Goal: Information Seeking & Learning: Check status

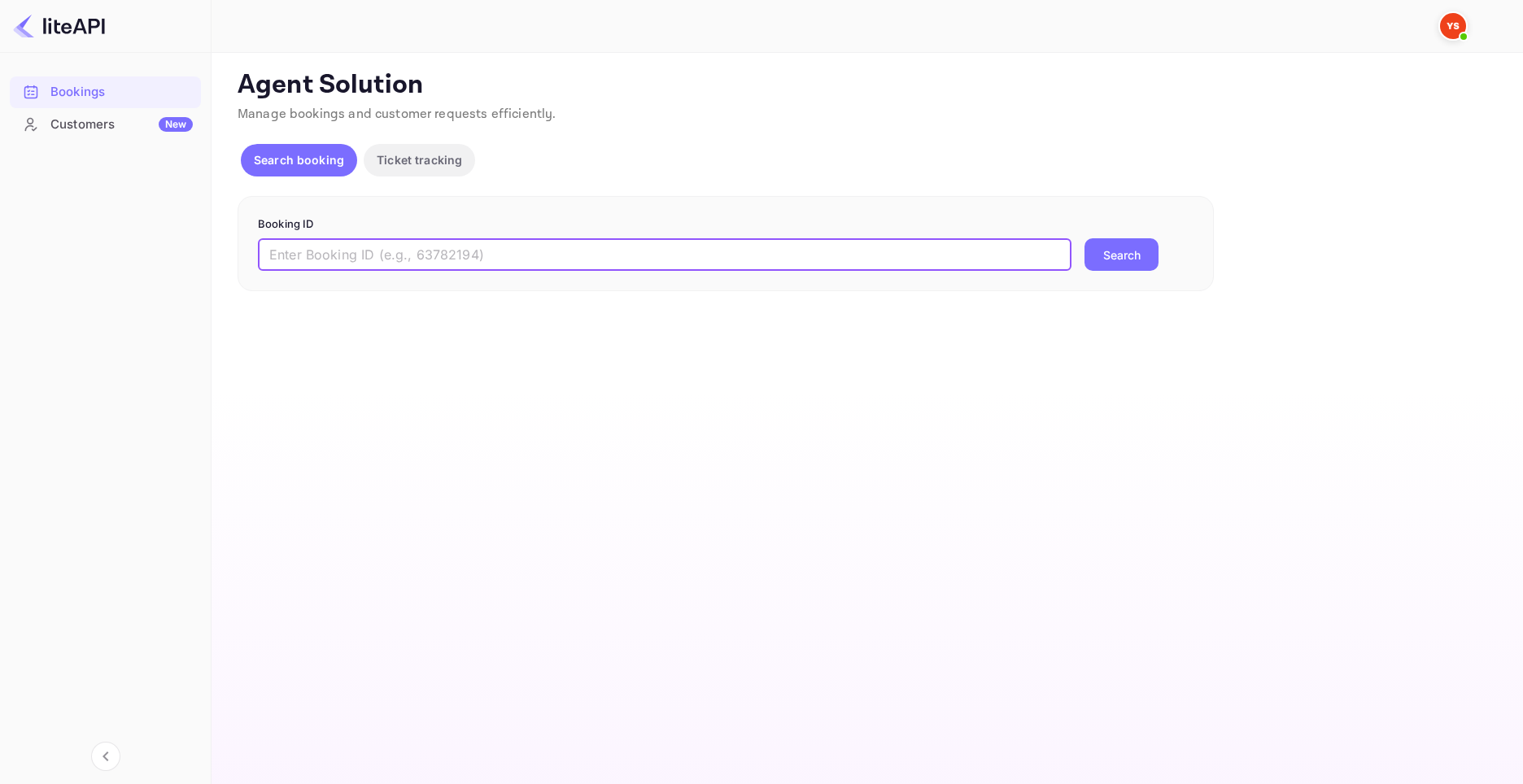
click at [546, 241] on input "text" at bounding box center [664, 254] width 813 height 33
paste input "8297306"
type input "8297306"
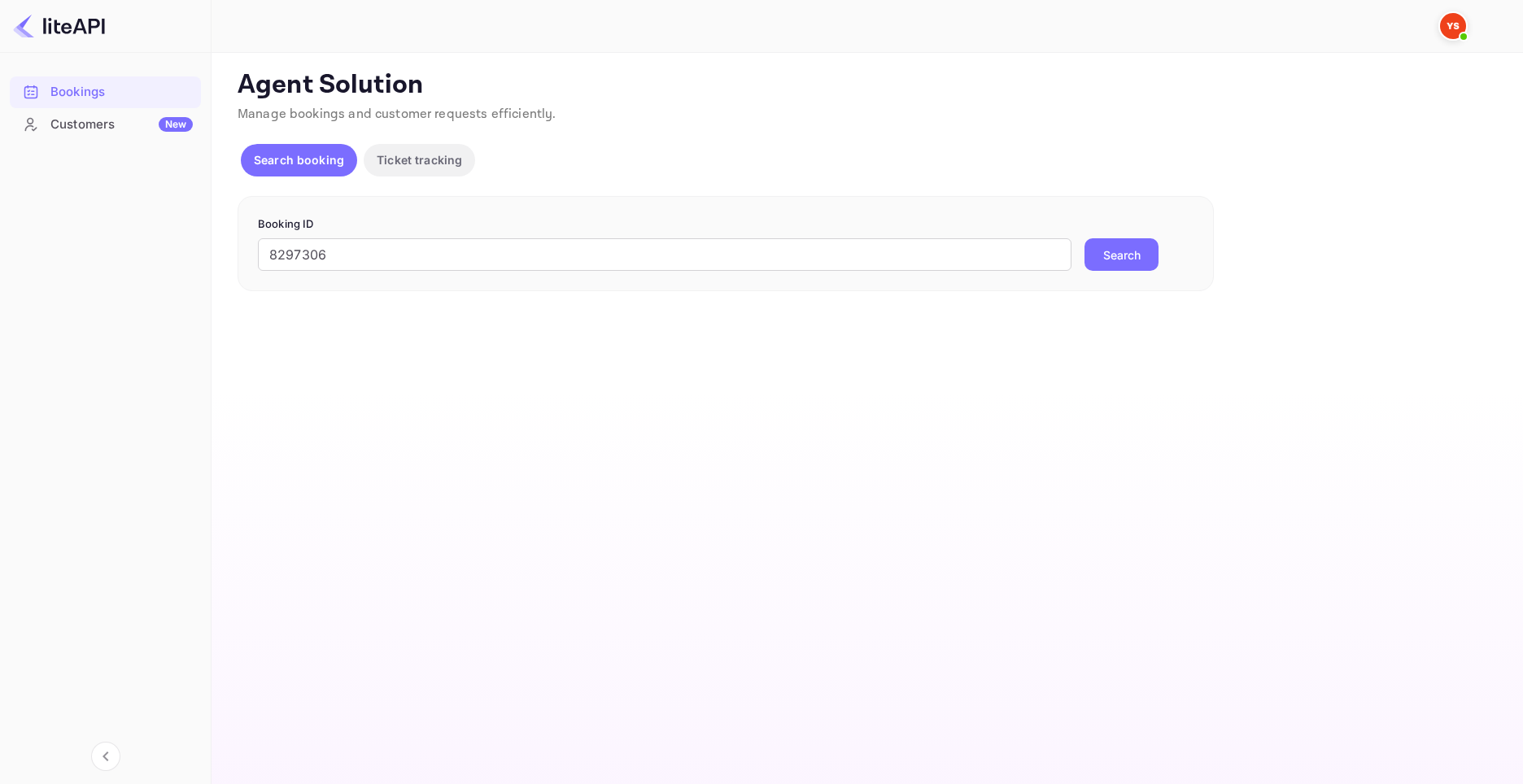
click at [1098, 252] on button "Search" at bounding box center [1121, 254] width 74 height 33
click at [459, 236] on form "Booking ID ​ Search" at bounding box center [725, 243] width 935 height 55
click at [461, 256] on input "text" at bounding box center [664, 254] width 813 height 33
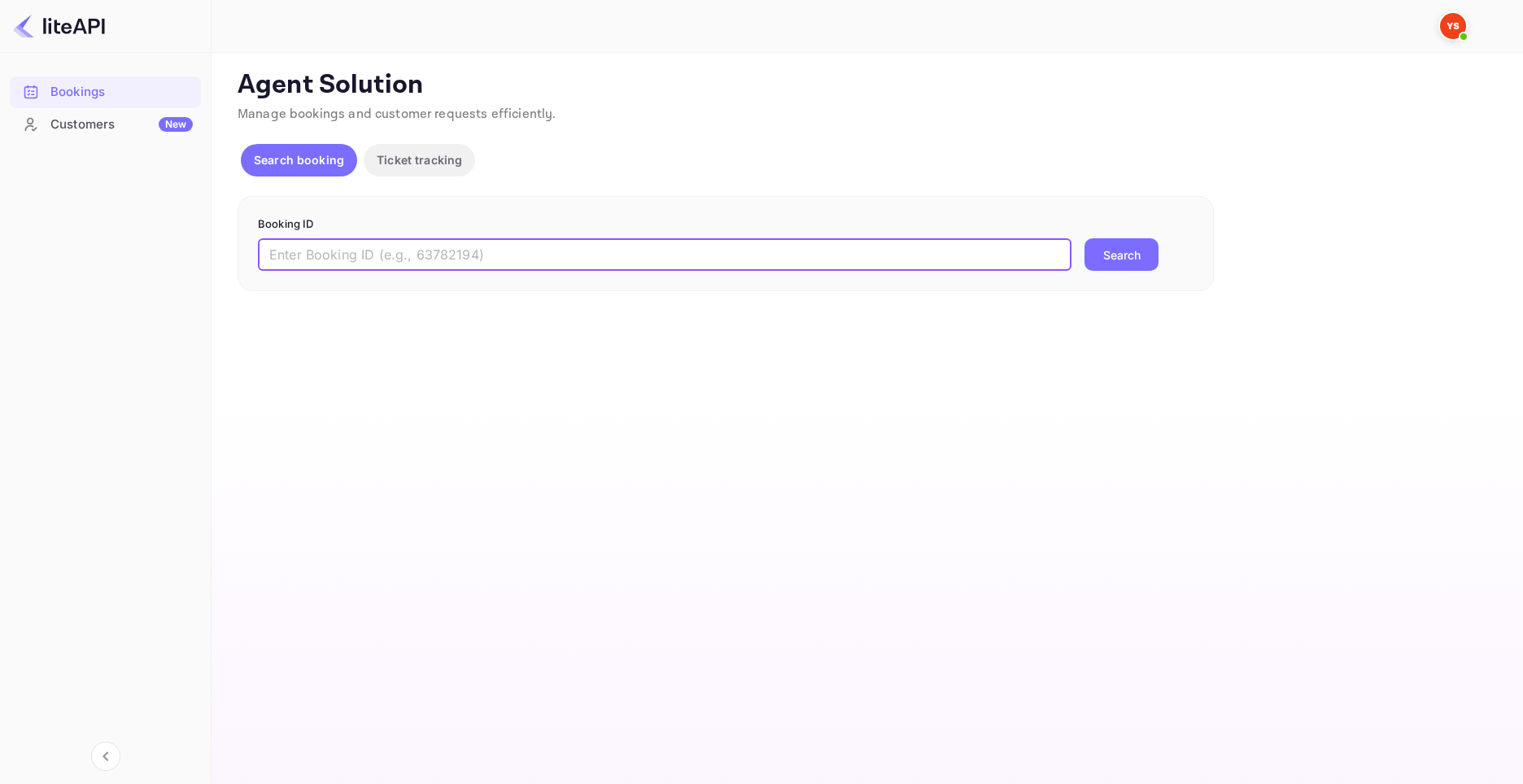
paste input "9173994"
type input "9173994"
click at [1115, 259] on button "Search" at bounding box center [1121, 254] width 74 height 33
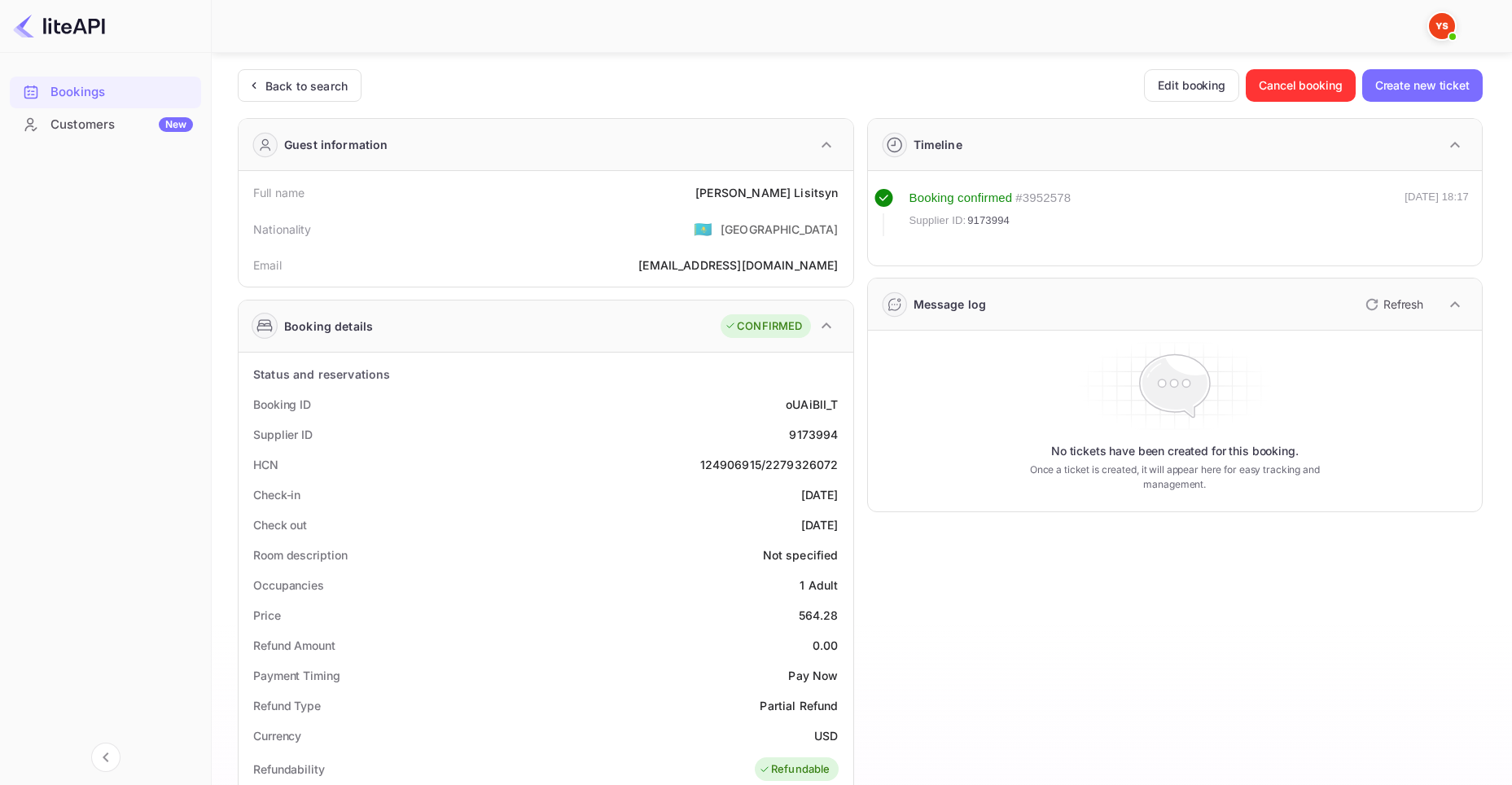
scroll to position [163, 0]
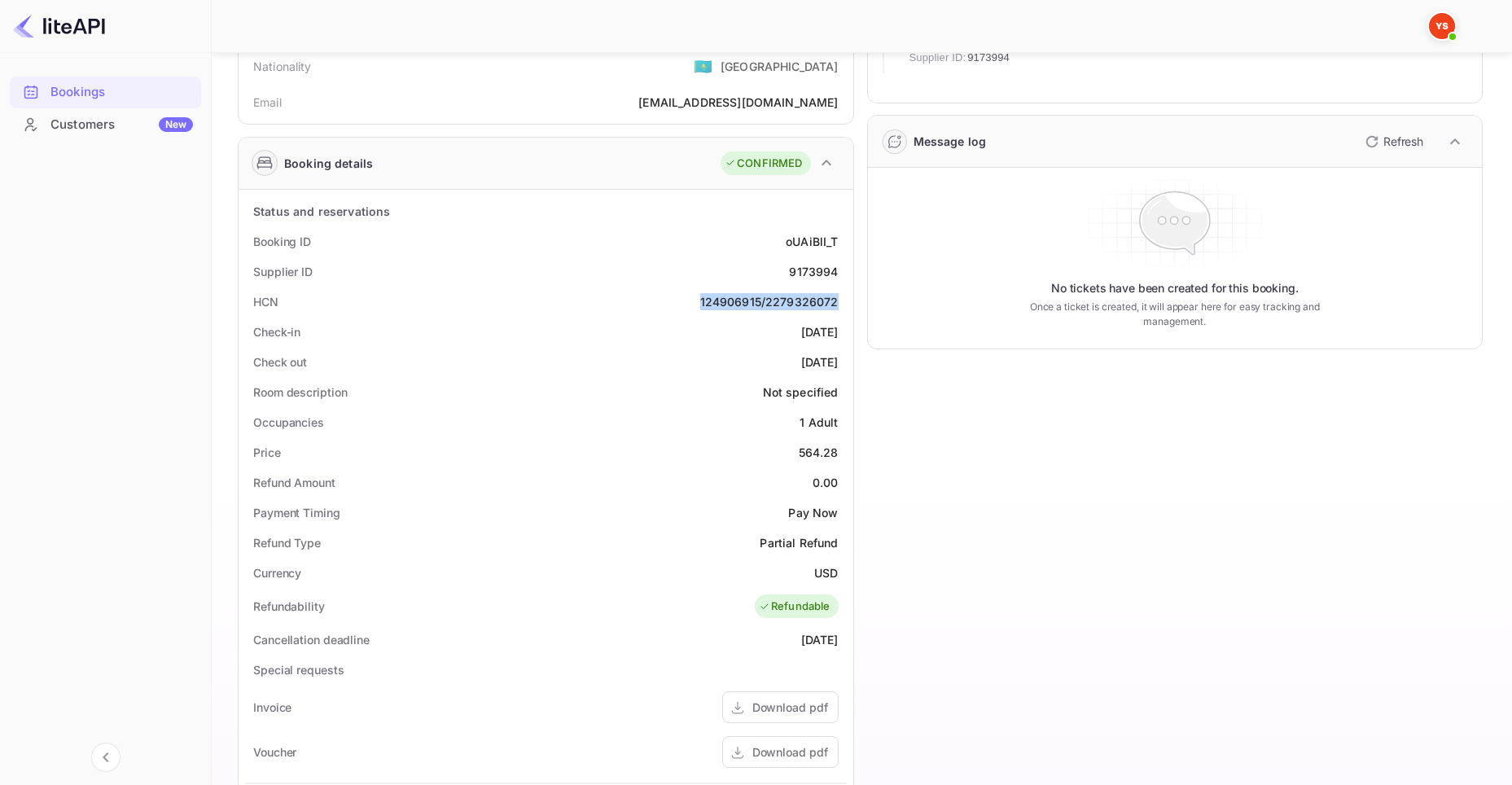
drag, startPoint x: 836, startPoint y: 302, endPoint x: 668, endPoint y: 297, distance: 168.1
click at [669, 297] on div "HCN 124906915/2279326072" at bounding box center [545, 302] width 601 height 30
click at [983, 335] on div "No tickets have been created for this booking. Once a ticket is created, it wil…" at bounding box center [1174, 258] width 601 height 168
